Goal: Information Seeking & Learning: Learn about a topic

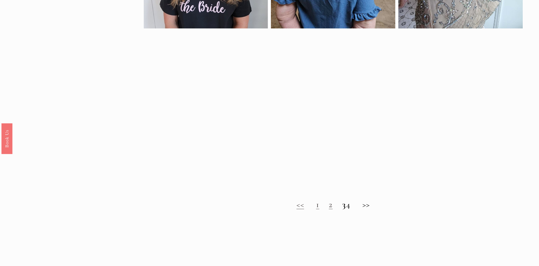
scroll to position [460, 0]
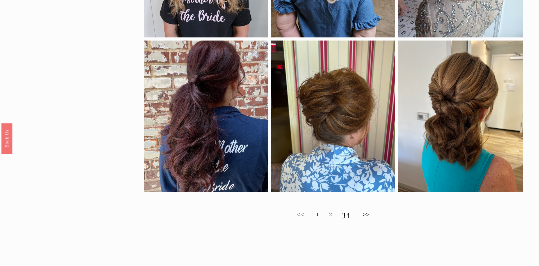
click at [329, 214] on link "2" at bounding box center [331, 213] width 4 height 10
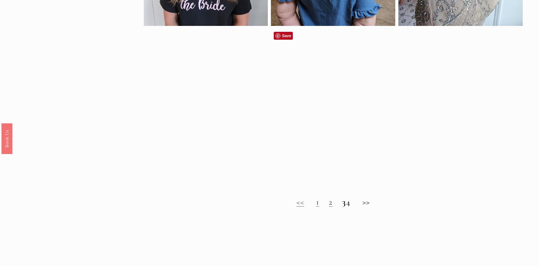
scroll to position [470, 0]
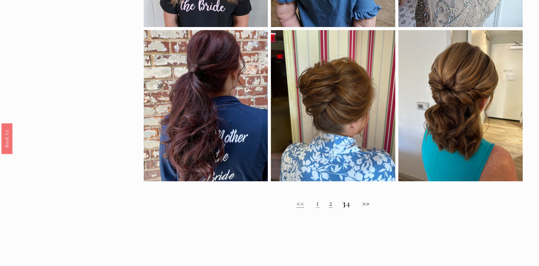
click at [352, 204] on h2 "<< 1 2 3 4 >>" at bounding box center [334, 203] width 380 height 10
click at [354, 203] on h2 "<< 1 2 3 4 >>" at bounding box center [334, 203] width 380 height 10
click at [316, 205] on link "1" at bounding box center [317, 203] width 3 height 10
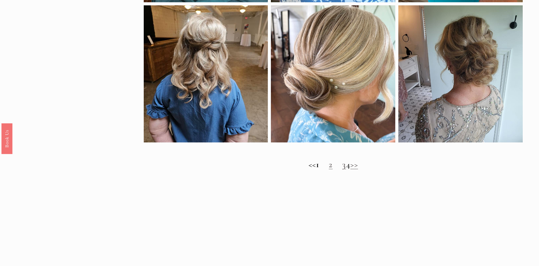
scroll to position [523, 0]
click at [358, 164] on link ">>" at bounding box center [355, 164] width 8 height 10
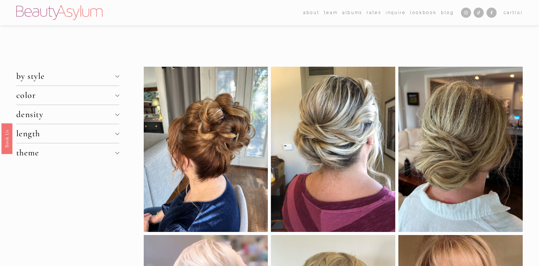
click at [117, 133] on div at bounding box center [117, 133] width 4 height 4
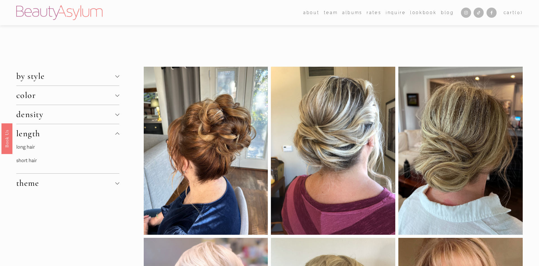
click at [27, 147] on link "long hair" at bounding box center [25, 147] width 19 height 6
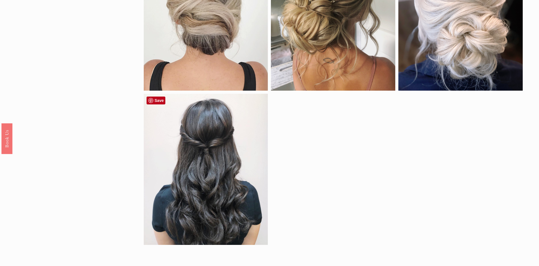
scroll to position [389, 0]
